Goal: Entertainment & Leisure: Consume media (video, audio)

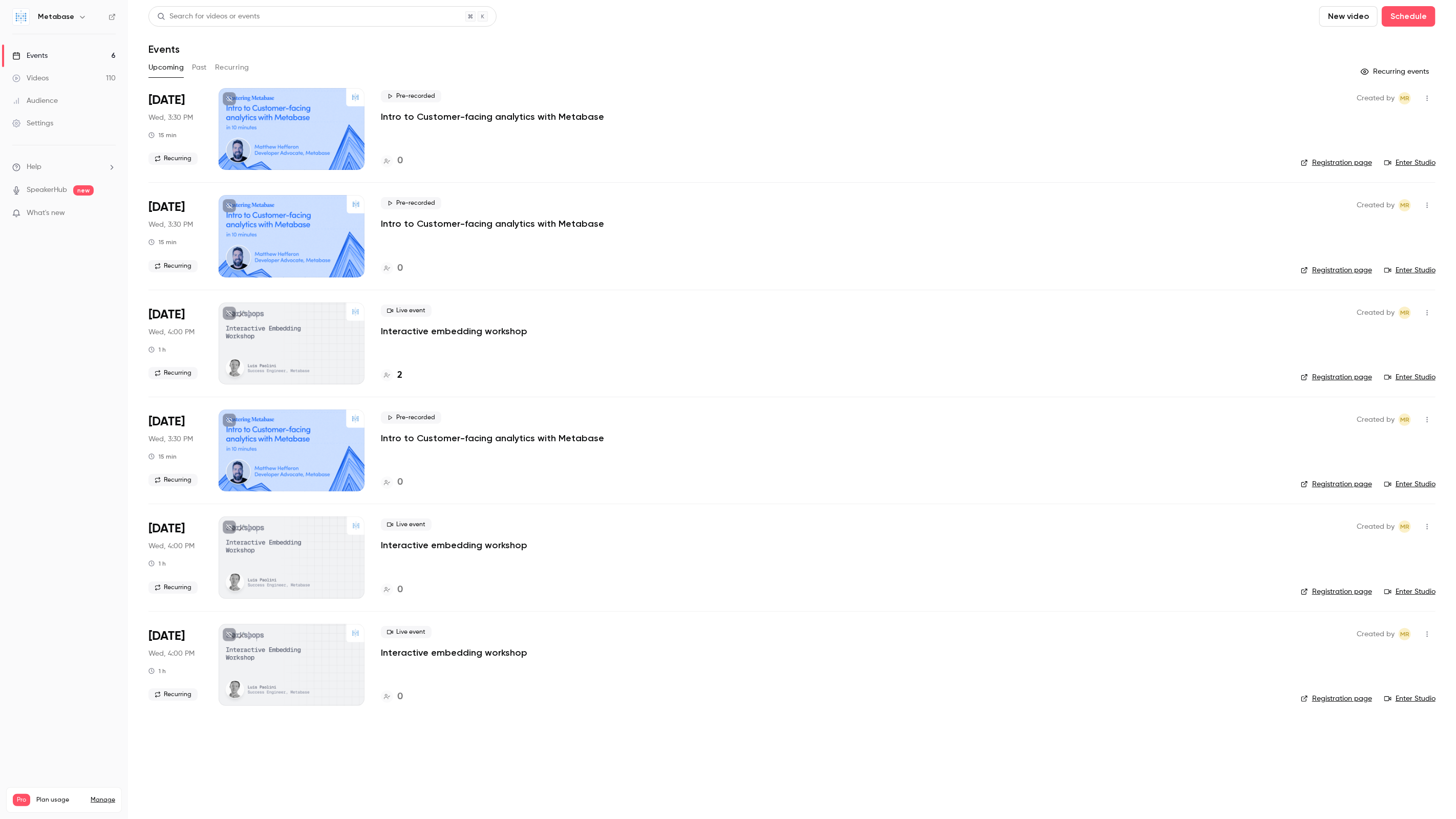
click at [196, 72] on button "Past" at bounding box center [200, 67] width 15 height 16
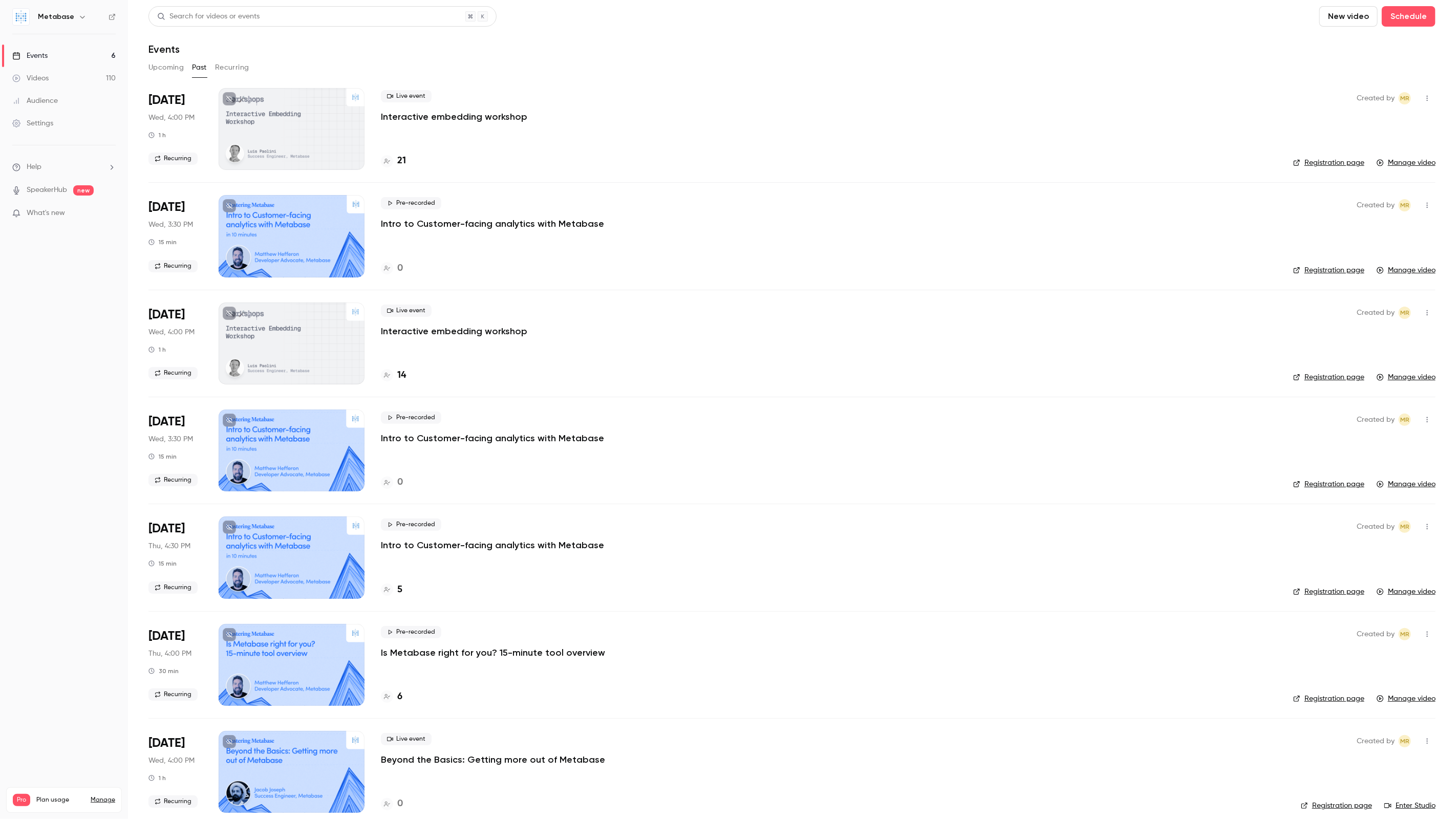
click at [439, 118] on p "Interactive embedding workshop" at bounding box center [454, 117] width 146 height 12
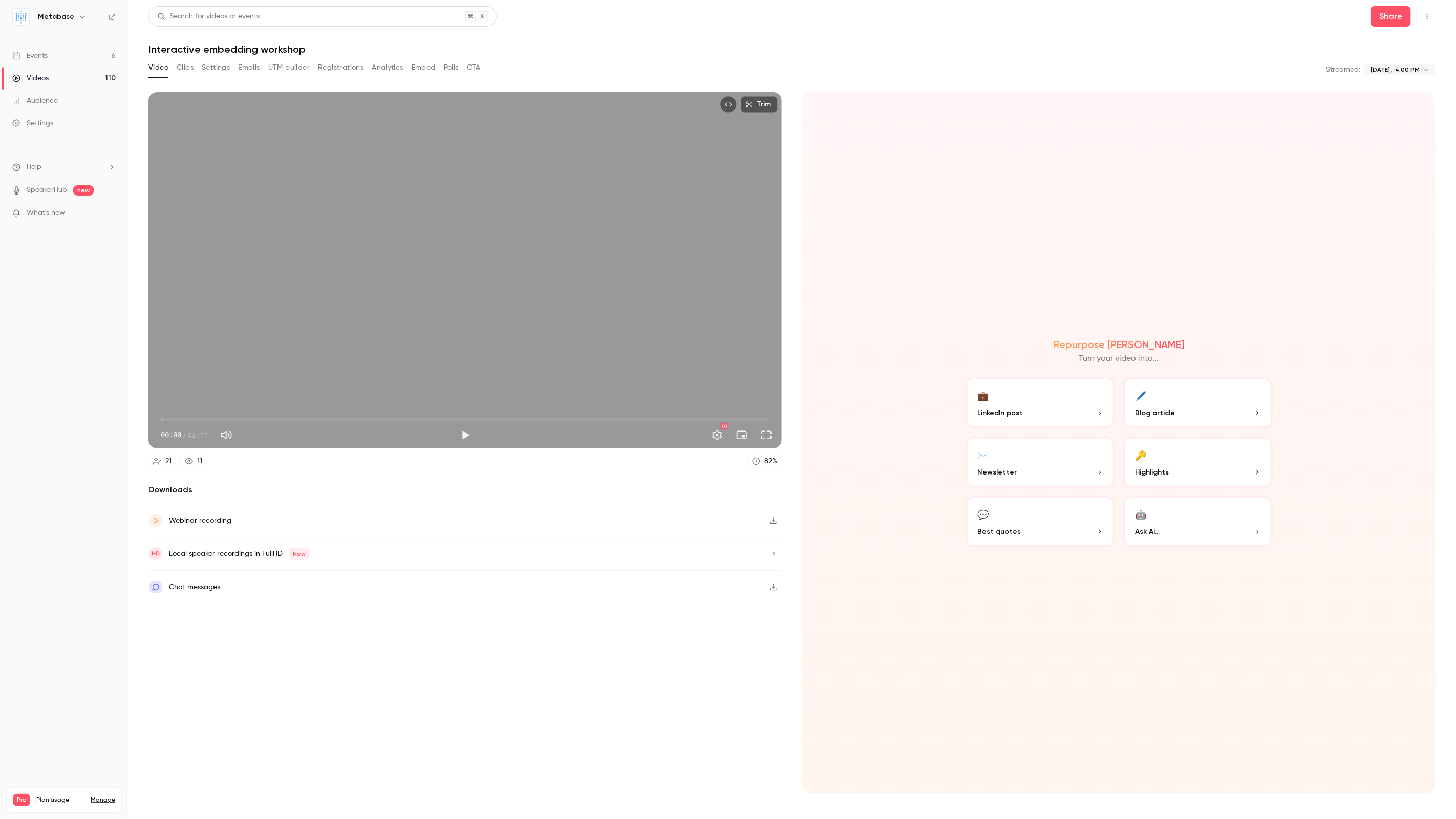
click at [475, 418] on span "00:00" at bounding box center [465, 419] width 609 height 16
click at [625, 413] on span "22:20" at bounding box center [465, 419] width 609 height 16
click at [465, 435] on button "Play" at bounding box center [465, 435] width 20 height 20
click at [468, 434] on button "Pause" at bounding box center [465, 435] width 20 height 20
click at [467, 437] on button "Play" at bounding box center [465, 435] width 20 height 20
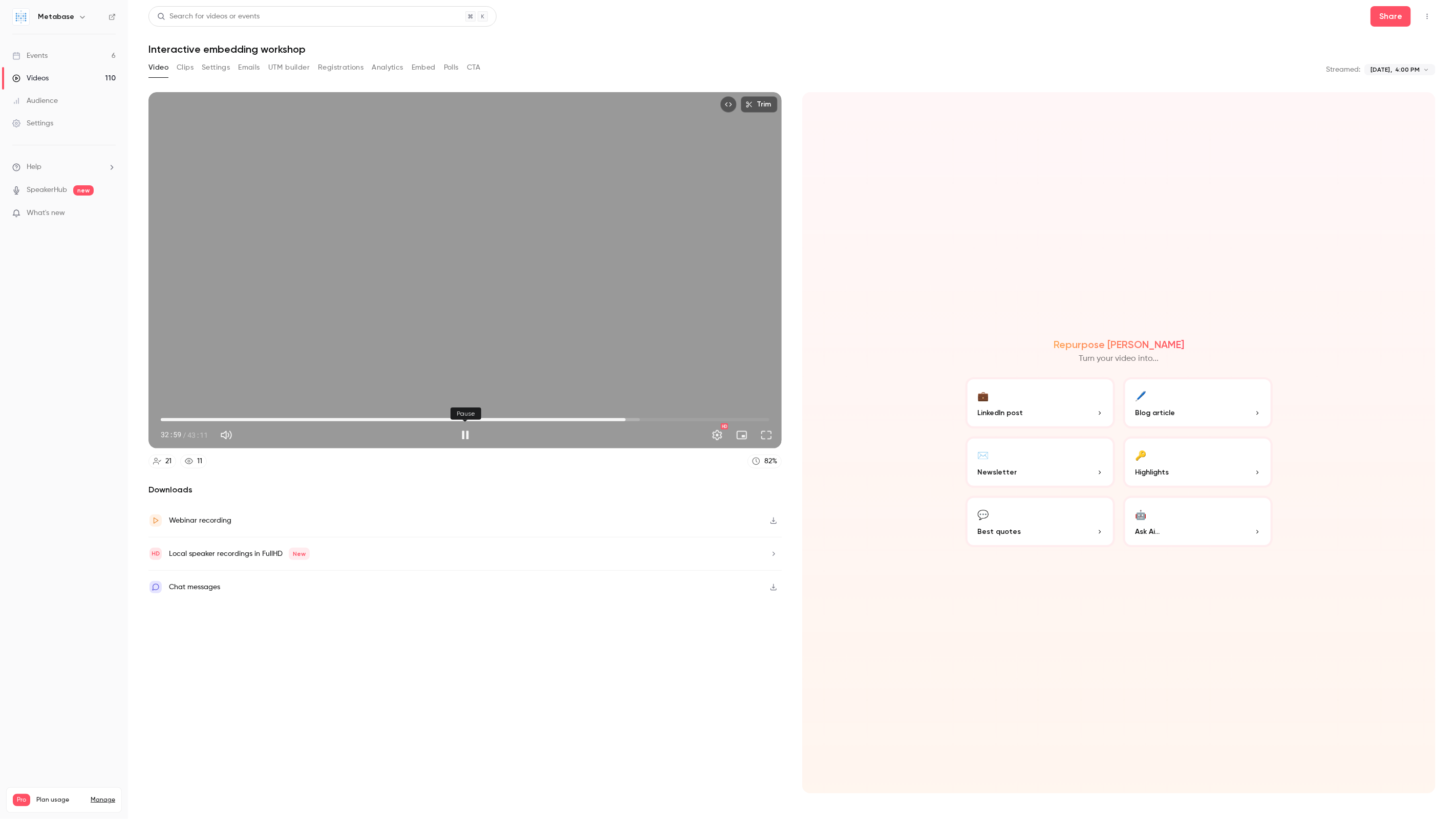
click at [466, 437] on button "Pause" at bounding box center [465, 435] width 20 height 20
click at [773, 441] on button "Full screen" at bounding box center [766, 435] width 20 height 20
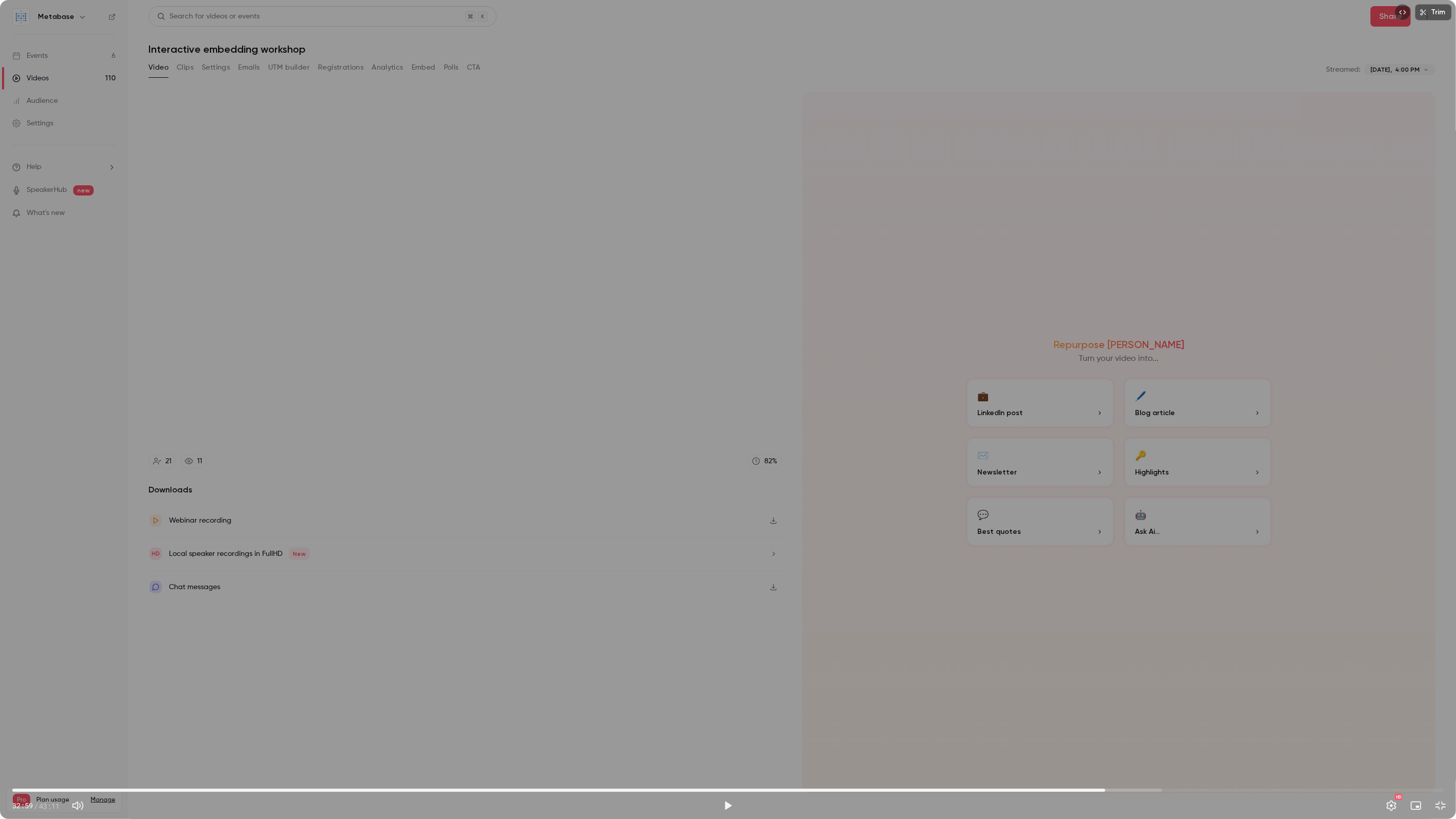
click at [865, 556] on div "Trim 32:59 32:59 / 43:11 HD" at bounding box center [728, 409] width 1456 height 819
click at [1174, 792] on span "33:07" at bounding box center [728, 790] width 1432 height 16
click at [727, 806] on button "Pause" at bounding box center [728, 806] width 20 height 20
click at [1193, 791] on span "35:04" at bounding box center [728, 790] width 1432 height 16
click at [1165, 791] on span "35:38" at bounding box center [728, 790] width 1432 height 16
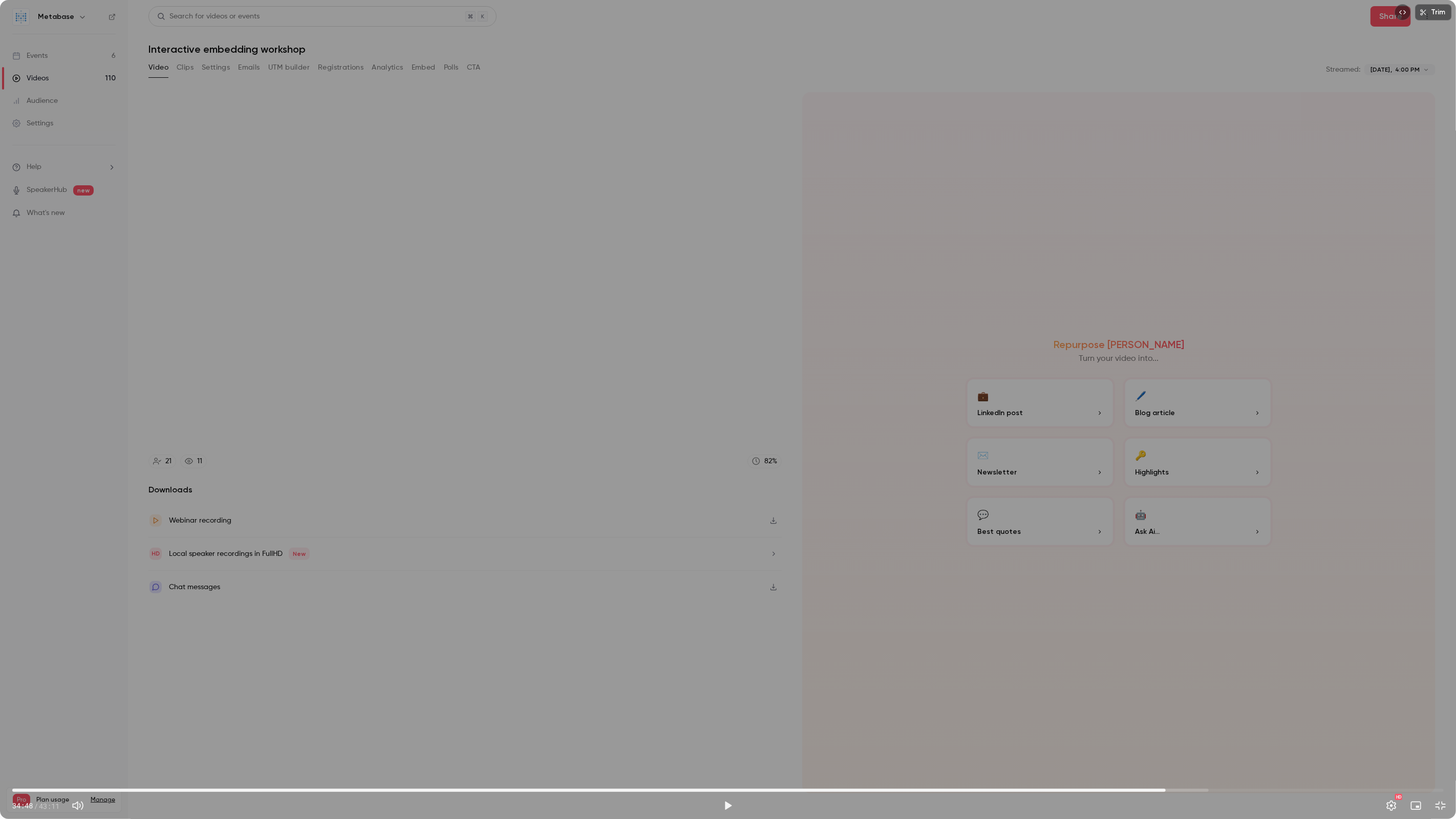
click at [1152, 789] on span "34:48" at bounding box center [728, 790] width 1432 height 16
click at [1172, 790] on span "34:23" at bounding box center [728, 790] width 1432 height 16
click at [1154, 787] on span "34:59" at bounding box center [728, 790] width 1432 height 16
click at [1198, 788] on span "34:25" at bounding box center [728, 790] width 1432 height 16
click at [1217, 788] on span "36:21" at bounding box center [728, 790] width 1432 height 16
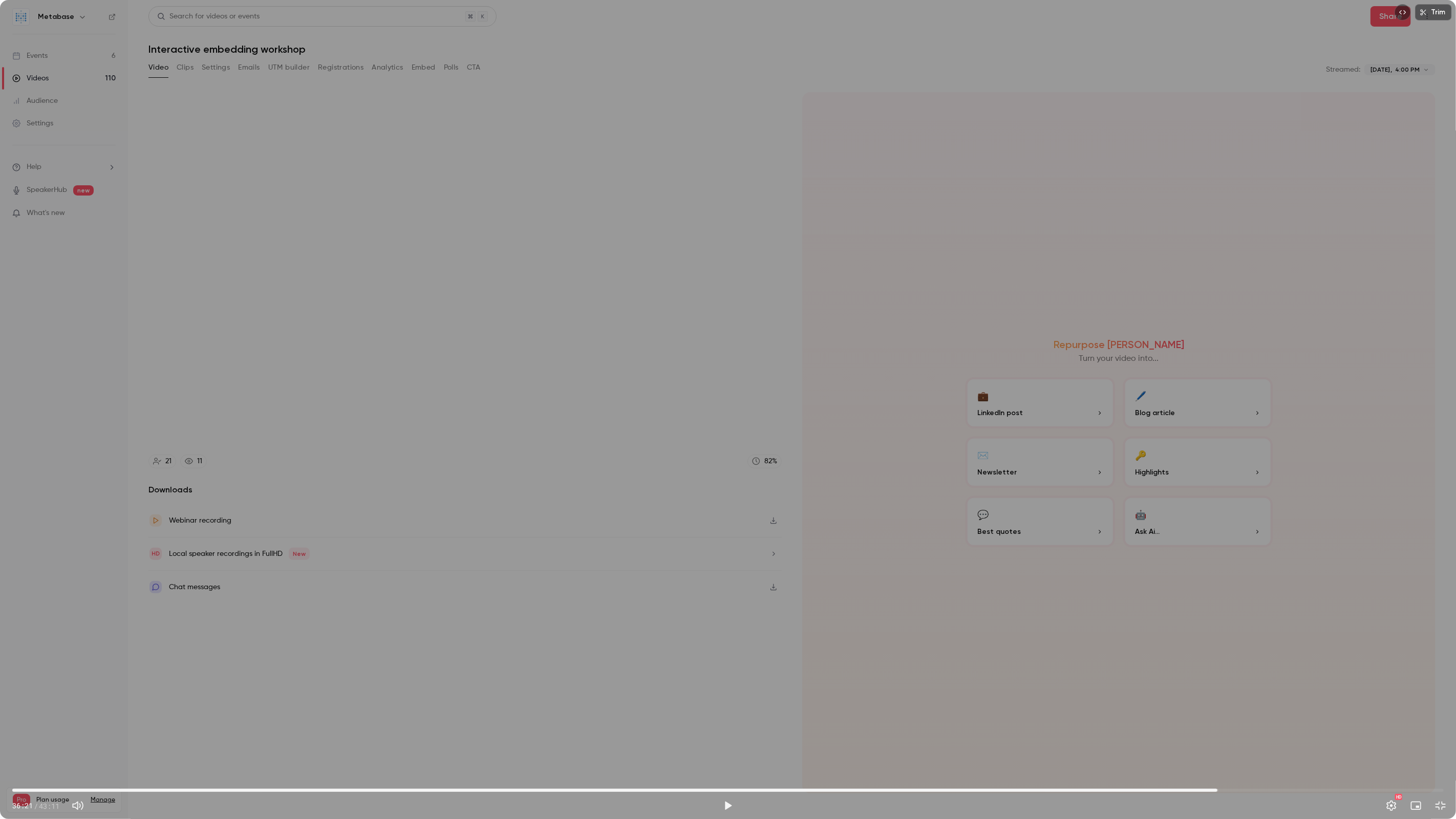
click at [1245, 788] on span "36:21" at bounding box center [728, 790] width 1432 height 16
click at [1275, 791] on span "37:11" at bounding box center [728, 790] width 1432 height 16
click at [1305, 788] on span "38:05" at bounding box center [728, 790] width 1432 height 16
click at [1132, 788] on span "39:00" at bounding box center [728, 790] width 1432 height 16
click at [1116, 788] on span "33:17" at bounding box center [728, 790] width 1432 height 16
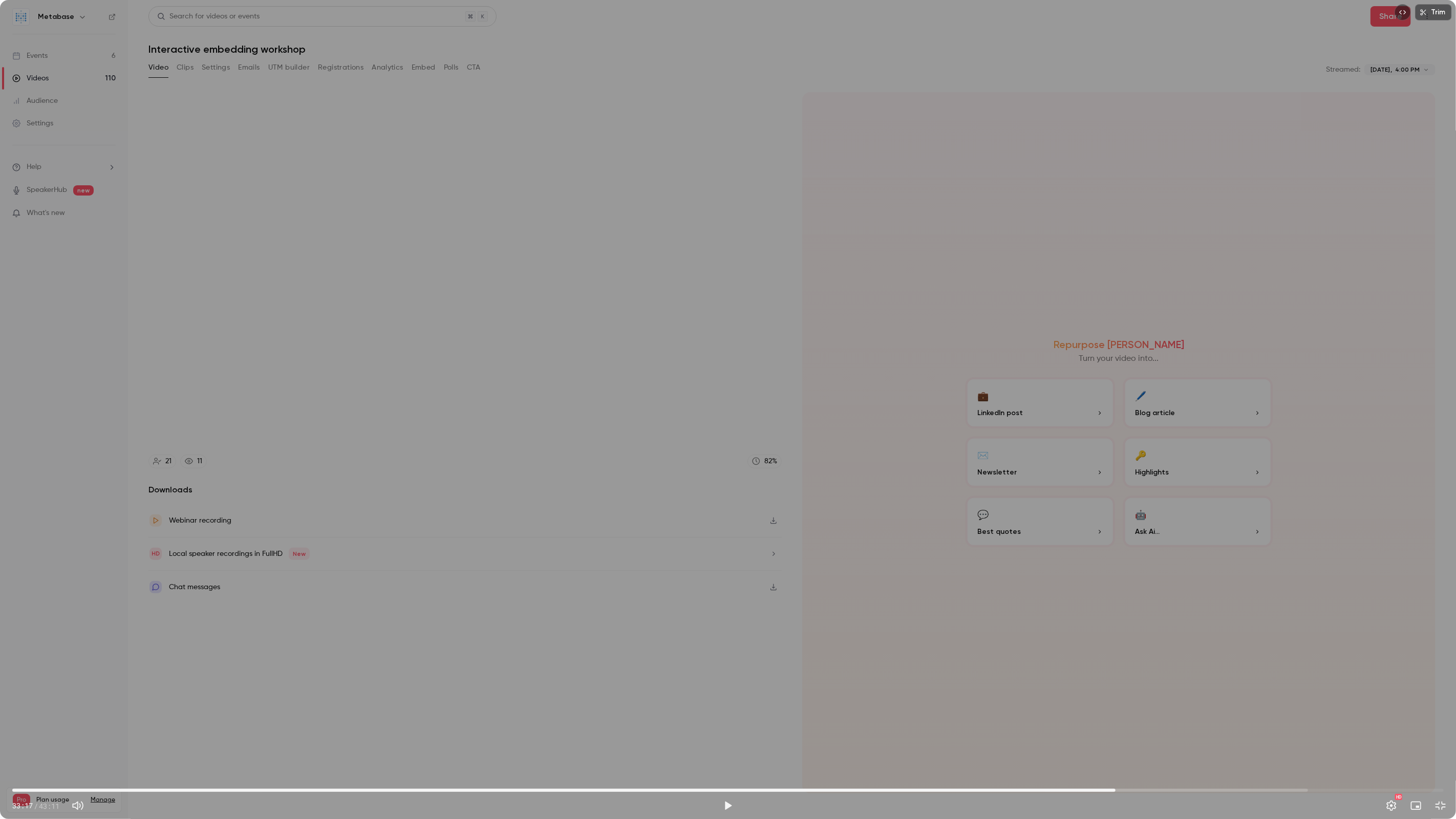
click at [1176, 790] on span "33:17" at bounding box center [728, 790] width 1432 height 16
click at [1167, 792] on span "35:07" at bounding box center [728, 790] width 1432 height 16
click at [1067, 622] on div "Trim 34:50 34:50 / 43:11 HD" at bounding box center [728, 409] width 1456 height 819
click at [866, 365] on div "Trim 35:07 35:07 / 43:11 HD" at bounding box center [728, 409] width 1456 height 819
type input "******"
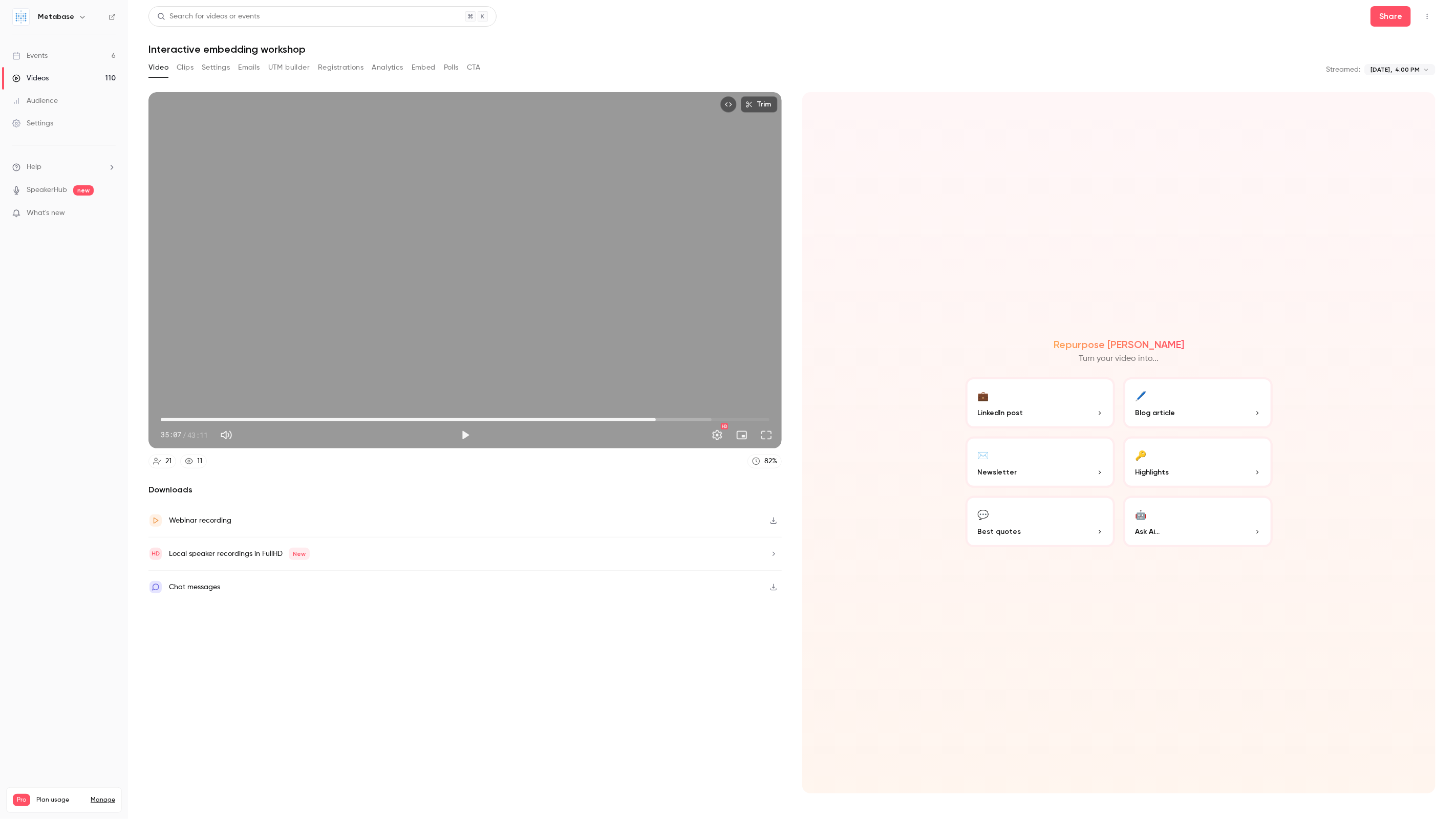
click at [58, 59] on link "Events 6" at bounding box center [64, 56] width 128 height 23
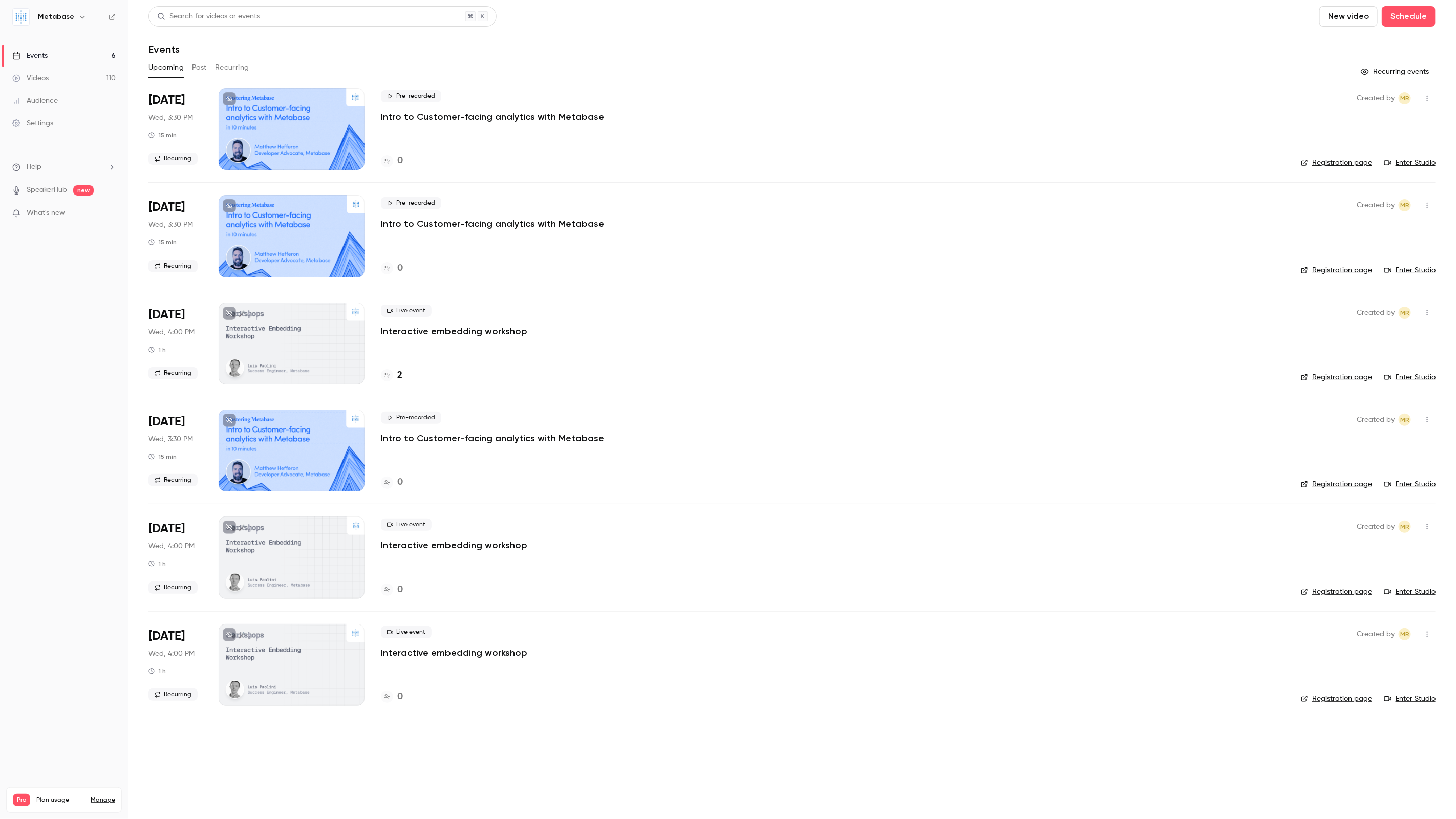
click at [203, 70] on button "Past" at bounding box center [200, 67] width 15 height 16
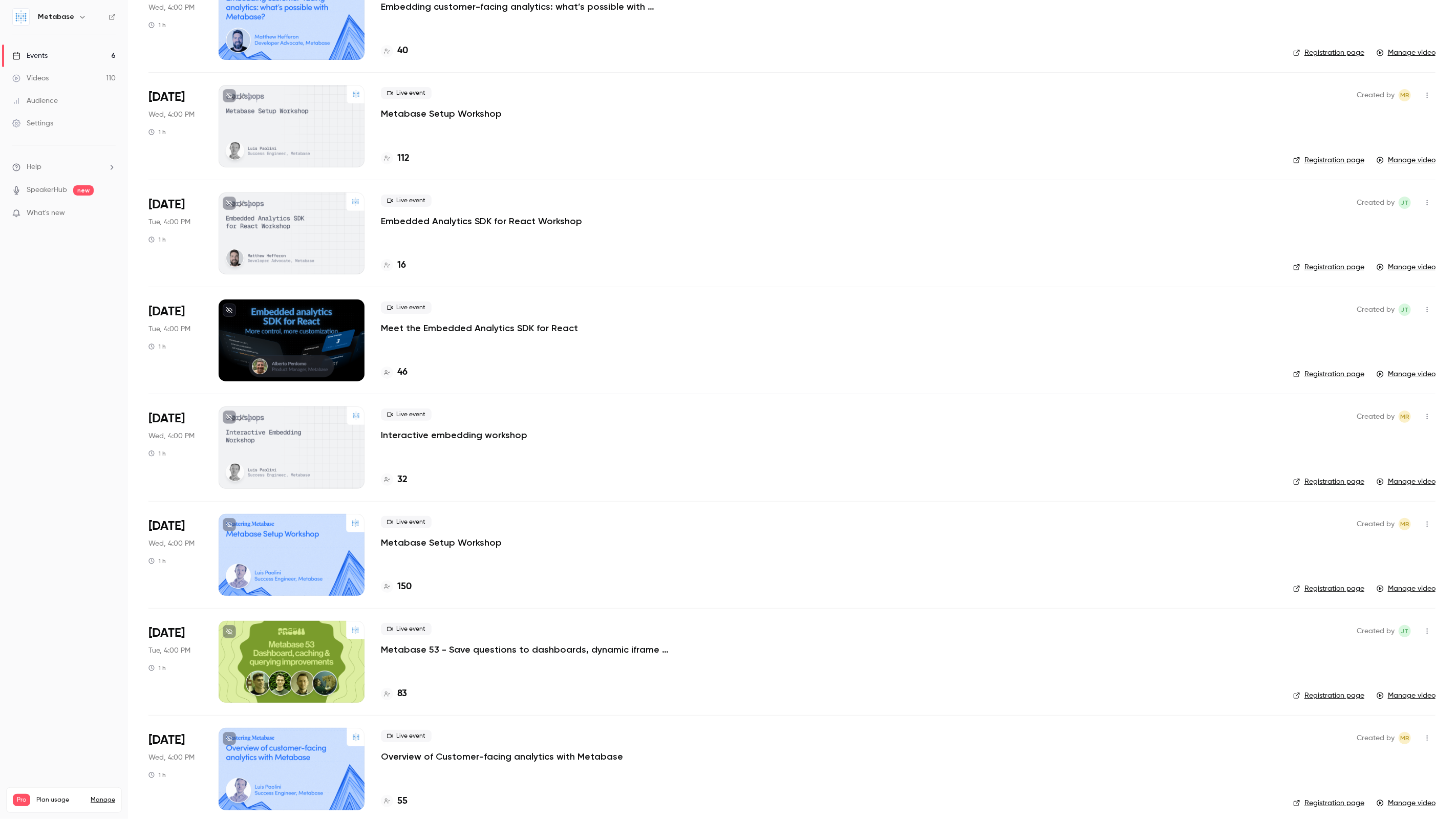
scroll to position [3566, 0]
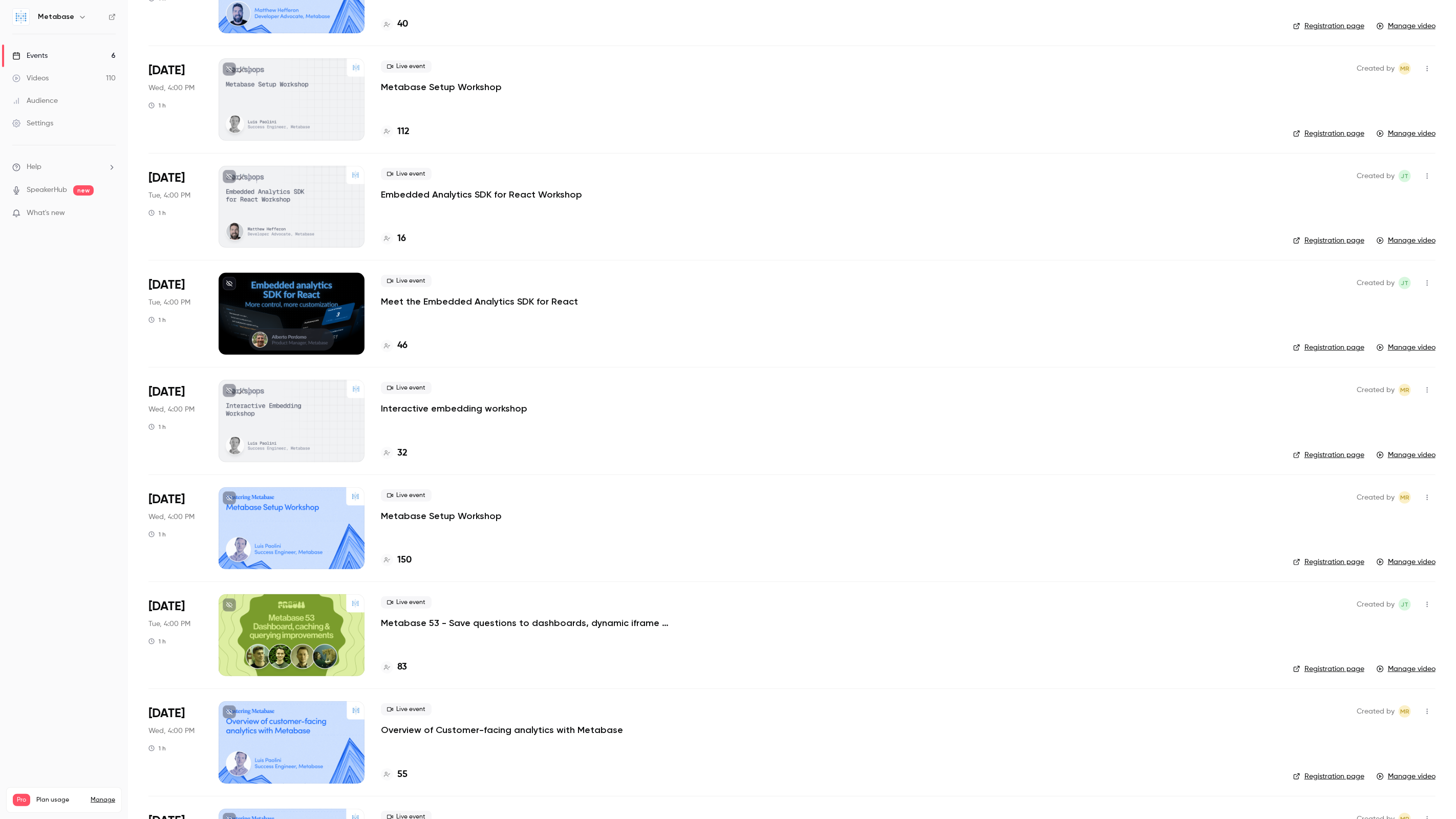
click at [412, 296] on p "Meet the Embedded Analytics SDK for React" at bounding box center [479, 302] width 197 height 12
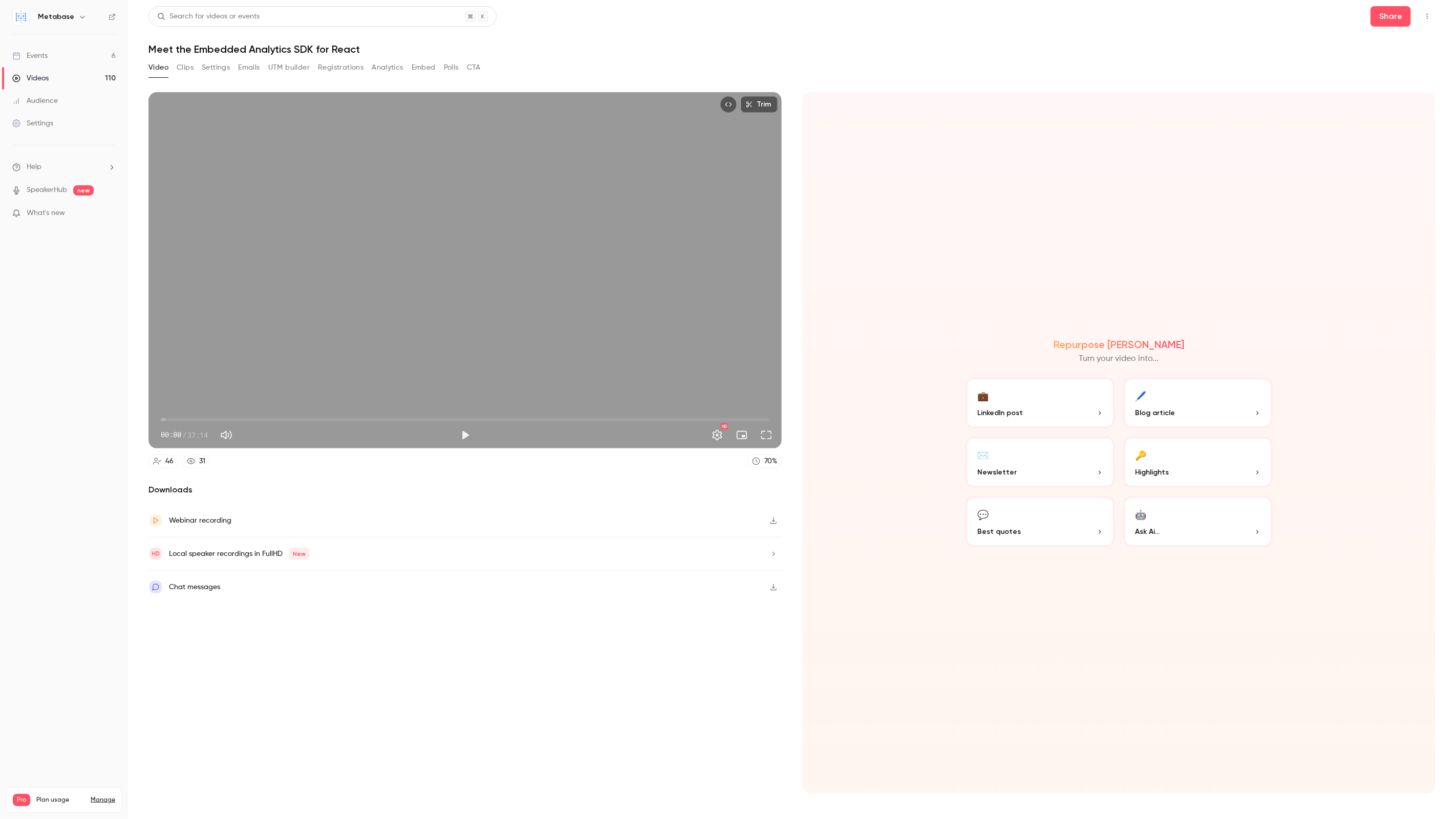
click at [192, 68] on button "Clips" at bounding box center [185, 67] width 17 height 16
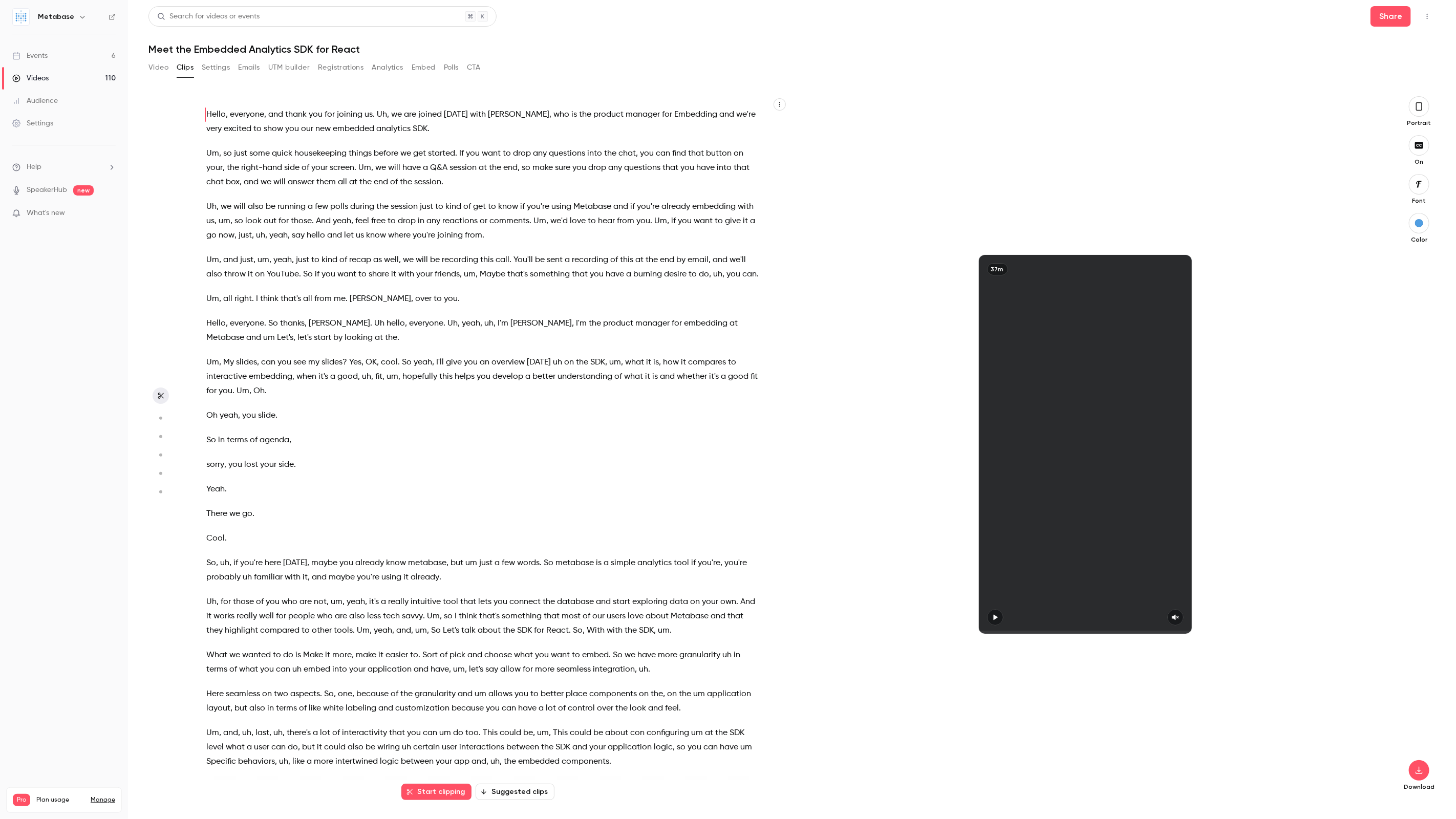
click at [224, 68] on button "Settings" at bounding box center [216, 67] width 28 height 16
